Goal: Task Accomplishment & Management: Manage account settings

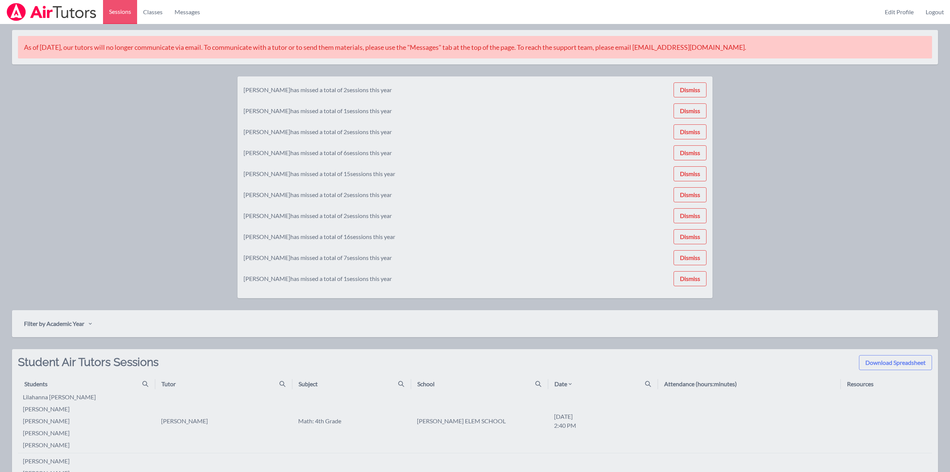
click at [709, 78] on div "[PERSON_NAME] has missed a total of 2 sessions this year Dismiss [PERSON_NAME] …" at bounding box center [475, 187] width 475 height 222
click at [702, 91] on button "Dismiss" at bounding box center [690, 89] width 33 height 15
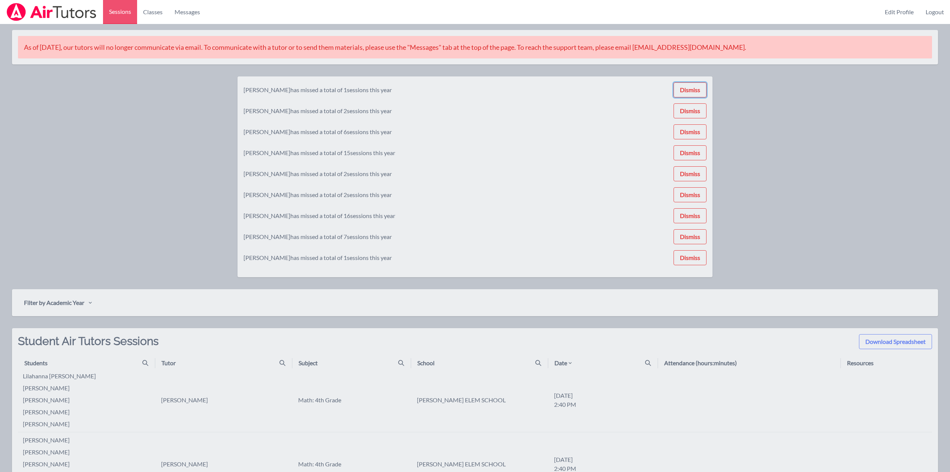
click at [702, 91] on button "Dismiss" at bounding box center [690, 89] width 33 height 15
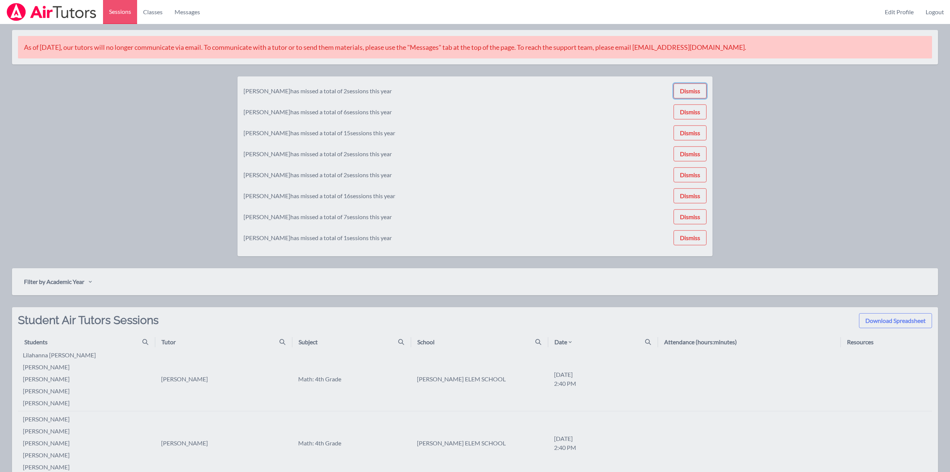
click at [702, 91] on button "Dismiss" at bounding box center [690, 91] width 33 height 15
click at [702, 103] on button "Dismiss" at bounding box center [690, 110] width 33 height 15
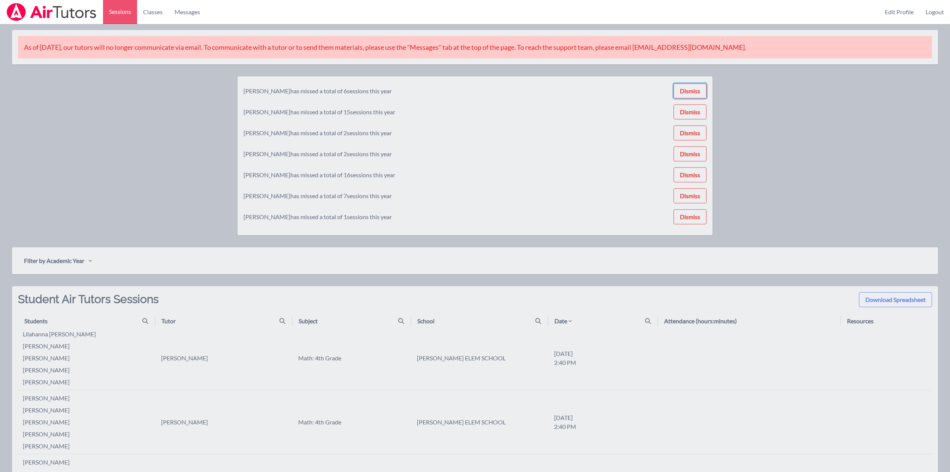
click at [702, 91] on button "Dismiss" at bounding box center [690, 91] width 33 height 15
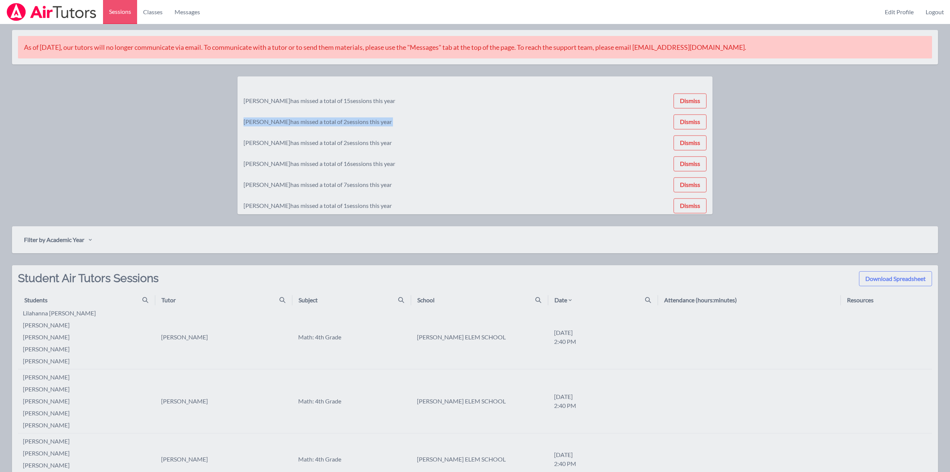
click at [702, 91] on div "[PERSON_NAME] has missed a total of 15 sessions this year Dismiss [PERSON_NAME]…" at bounding box center [475, 145] width 463 height 126
click at [702, 93] on button "Dismiss" at bounding box center [690, 100] width 33 height 15
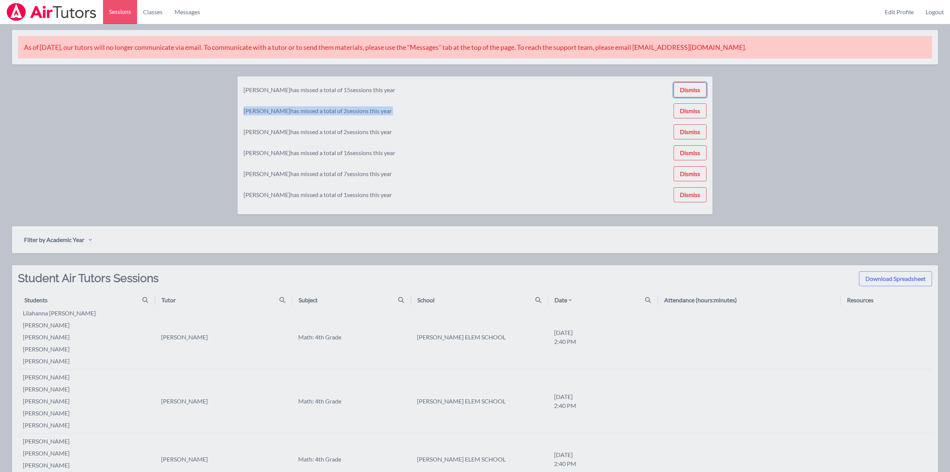
click at [702, 91] on button "Dismiss" at bounding box center [690, 89] width 33 height 15
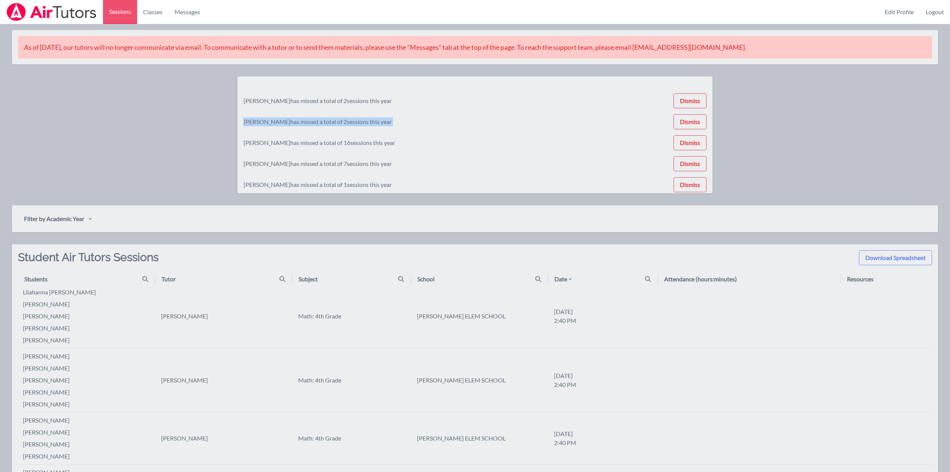
click at [702, 91] on div "[PERSON_NAME] has missed a total of 2 sessions this year Dismiss [PERSON_NAME] …" at bounding box center [475, 134] width 463 height 105
click at [702, 93] on button "Dismiss" at bounding box center [690, 100] width 33 height 15
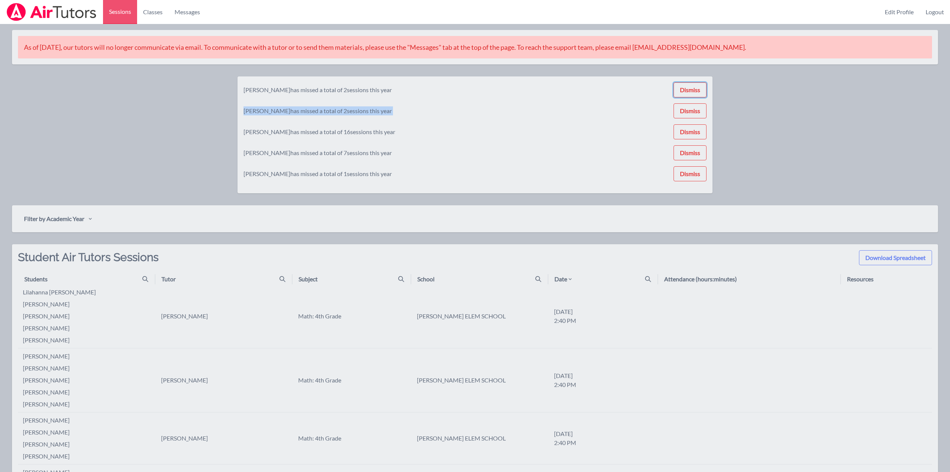
click at [702, 91] on button "Dismiss" at bounding box center [690, 89] width 33 height 15
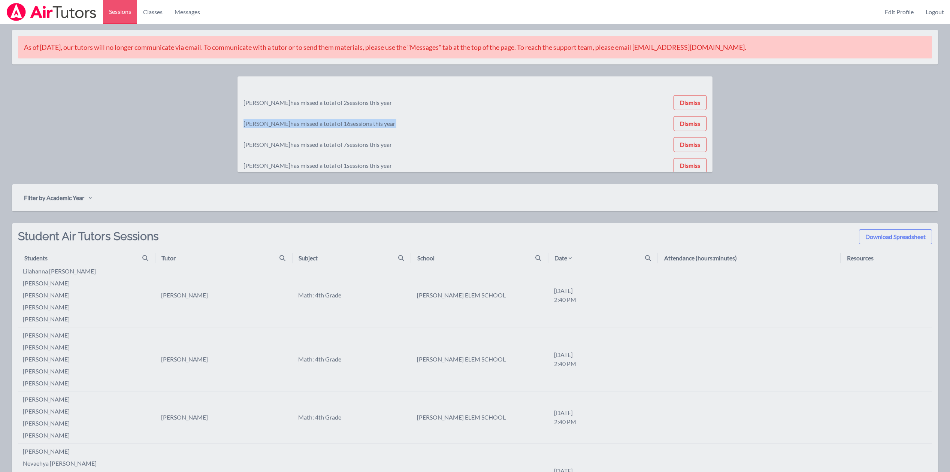
click at [702, 91] on div "[PERSON_NAME] has missed a total of 2 sessions this year Dismiss [PERSON_NAME] …" at bounding box center [475, 124] width 463 height 84
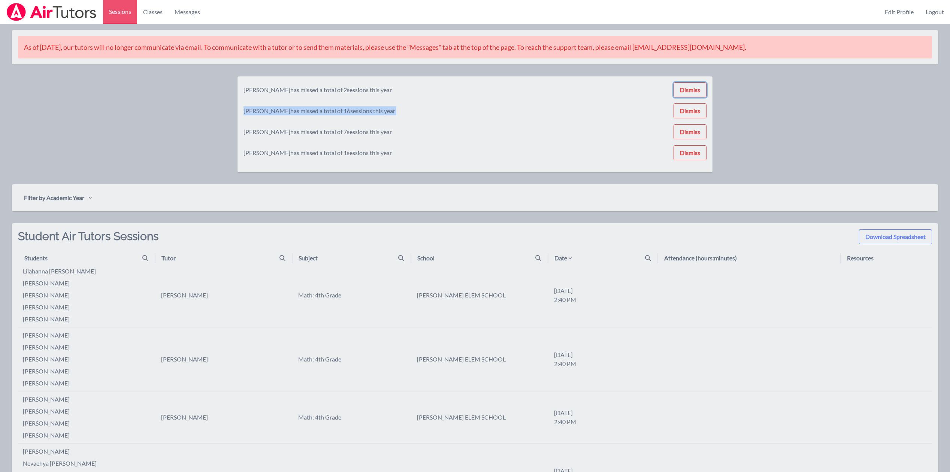
click at [702, 91] on button "Dismiss" at bounding box center [690, 89] width 33 height 15
click at [702, 91] on div "[PERSON_NAME] has missed a total of 2 sessions this year Dismiss [PERSON_NAME] …" at bounding box center [475, 124] width 463 height 84
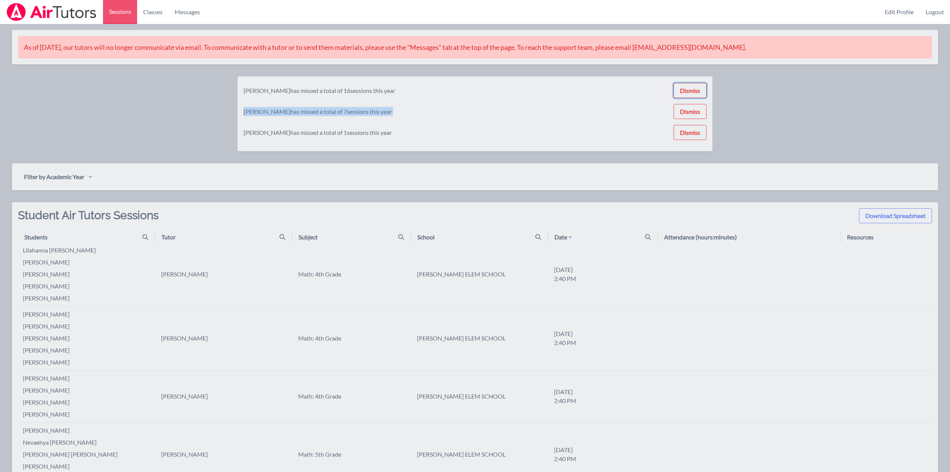
click at [702, 91] on button "Dismiss" at bounding box center [690, 90] width 33 height 15
click at [702, 91] on div "[PERSON_NAME] has missed a total of 16 sessions this year Dismiss [PERSON_NAME]…" at bounding box center [475, 113] width 463 height 63
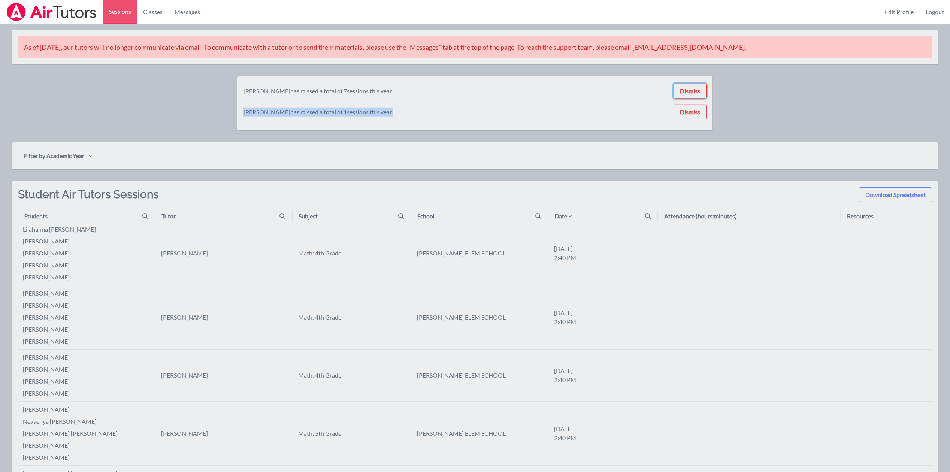
click at [702, 91] on button "Dismiss" at bounding box center [690, 91] width 33 height 15
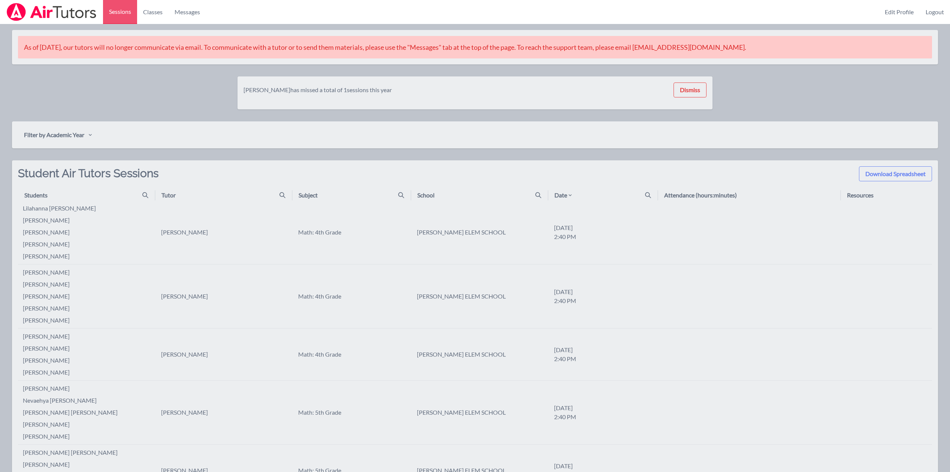
click at [702, 91] on div "[PERSON_NAME] has missed a total of 1 sessions this year Dismiss" at bounding box center [475, 92] width 463 height 21
click at [702, 91] on button "Dismiss" at bounding box center [690, 89] width 33 height 15
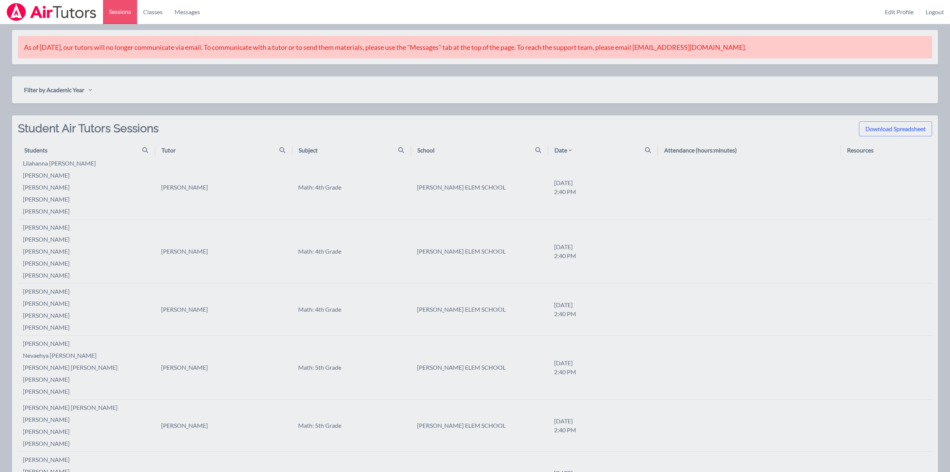
click at [946, 9] on link "Logout" at bounding box center [935, 12] width 30 height 24
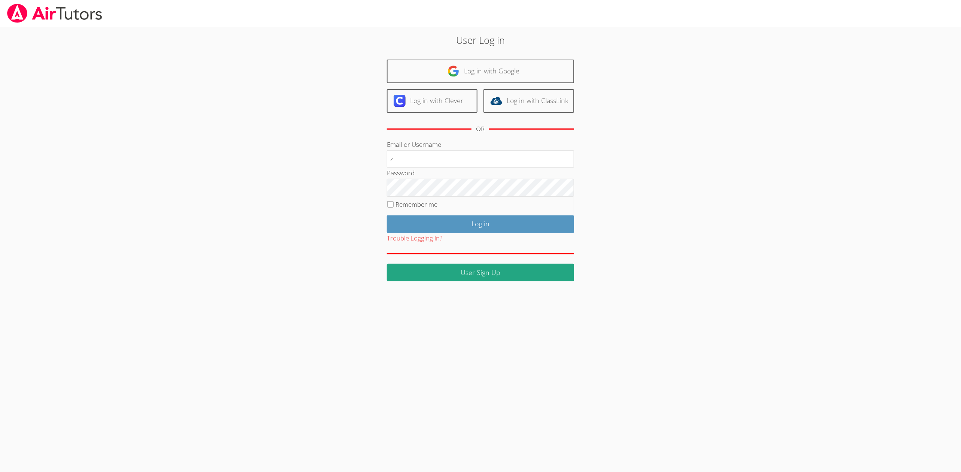
type input "zenovia.crier+dashboard@ectorcountyisd.org"
click at [387, 215] on input "Log in" at bounding box center [480, 224] width 187 height 18
